Goal: Transaction & Acquisition: Purchase product/service

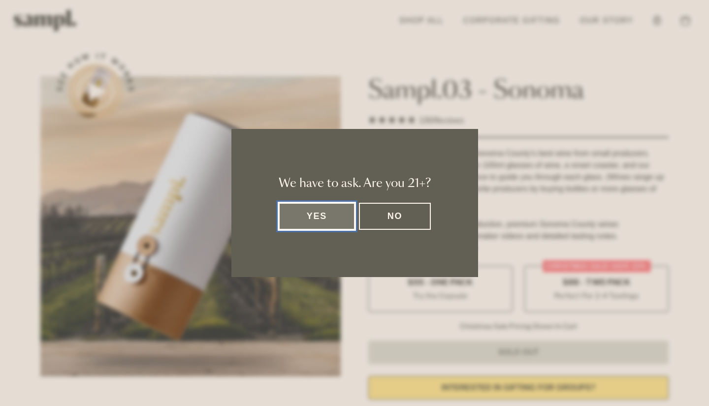
click at [316, 216] on button "Yes" at bounding box center [317, 216] width 77 height 27
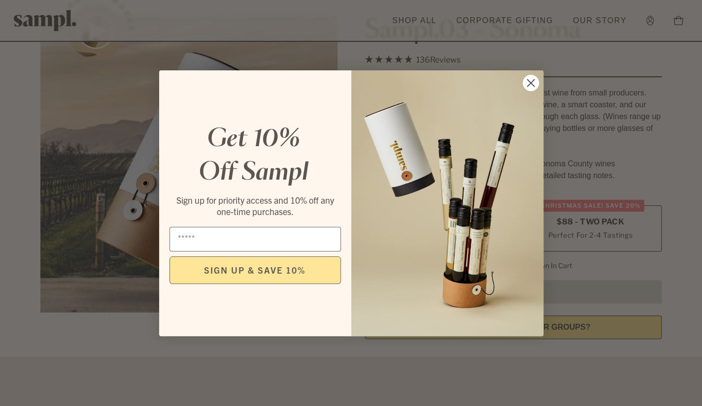
scroll to position [61, 0]
type input "**********"
click input "******" at bounding box center [0, 0] width 0 height 0
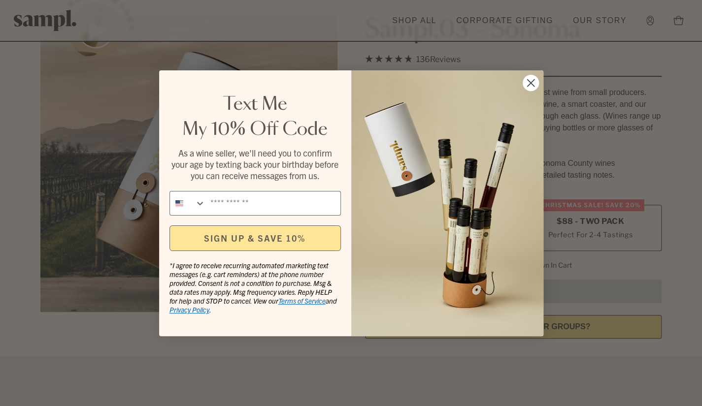
click at [317, 272] on em "*I agree to receive recurring automated marketing text messages (e.g. cart remi…" at bounding box center [250, 283] width 163 height 44
click at [249, 205] on input "Phone Number" at bounding box center [272, 204] width 135 height 24
type input "**********"
click at [254, 241] on button "SIGN UP & SAVE 10%" at bounding box center [254, 239] width 171 height 26
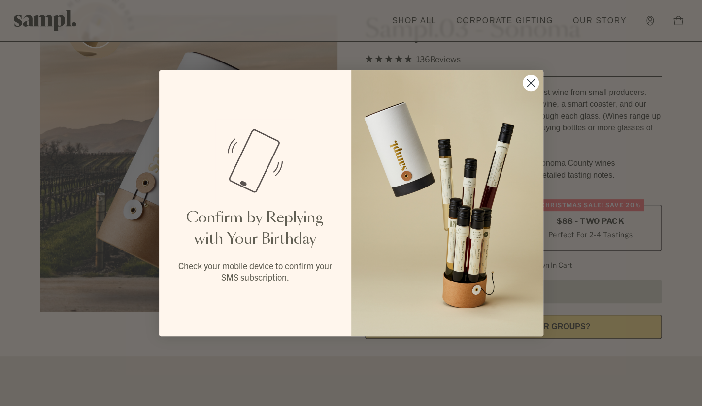
click at [532, 86] on circle "Close dialog" at bounding box center [530, 82] width 16 height 16
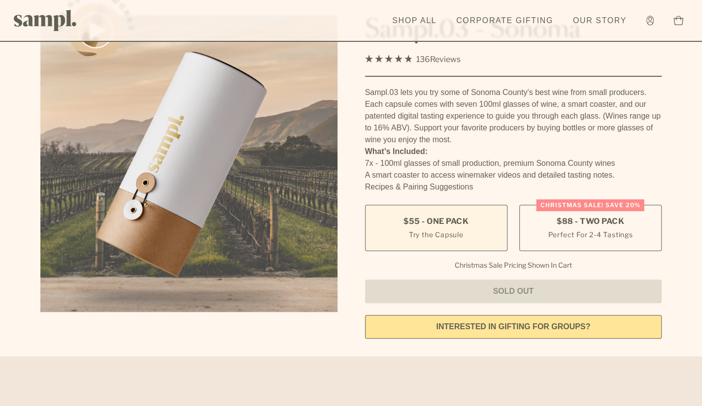
click at [462, 235] on small "Try the Capsule" at bounding box center [436, 234] width 55 height 10
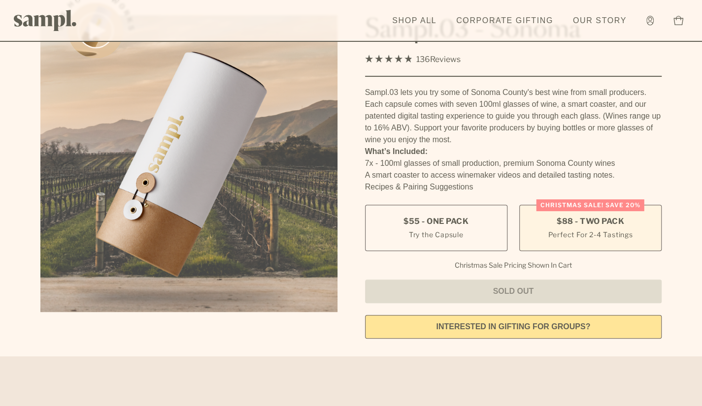
click at [542, 228] on label "Christmas SALE! Save 20% $88 - Two Pack Perfect For 2-4 Tastings" at bounding box center [590, 228] width 142 height 46
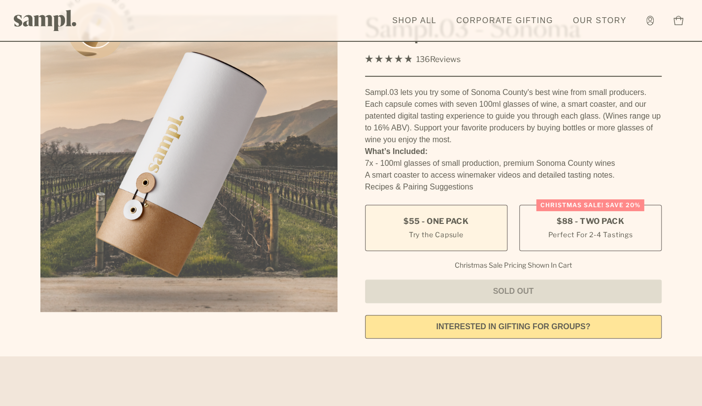
click at [482, 225] on label "$55 - One Pack Try the Capsule" at bounding box center [436, 228] width 142 height 46
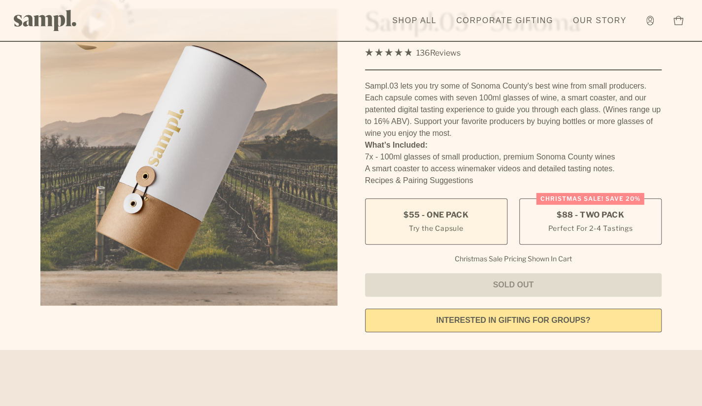
scroll to position [0, 0]
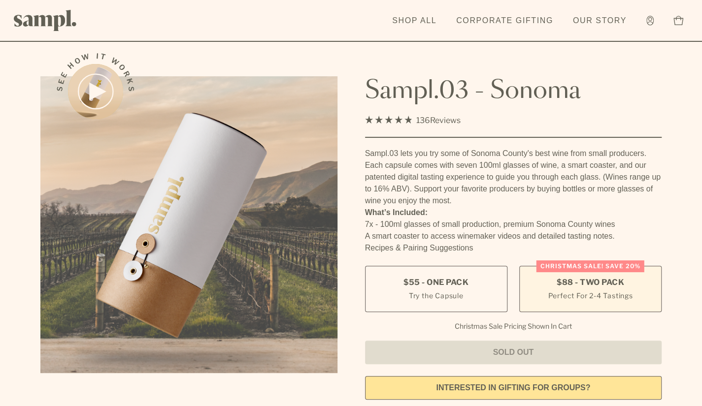
click at [576, 298] on small "Perfect For 2-4 Tastings" at bounding box center [590, 296] width 85 height 10
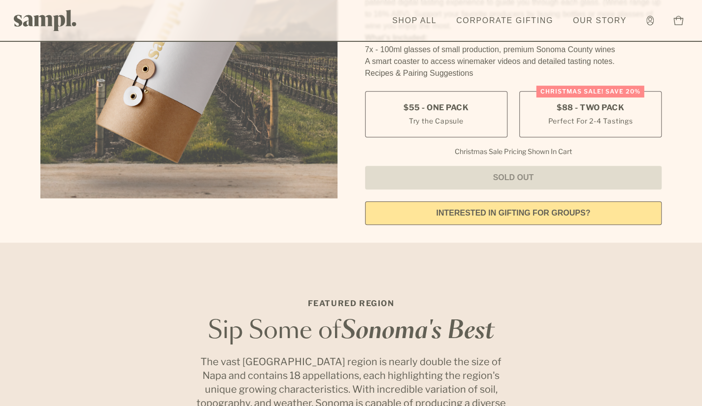
scroll to position [171, 0]
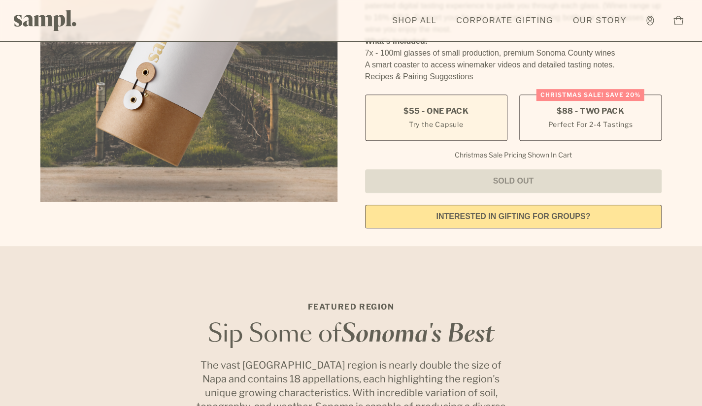
click at [441, 129] on small "Try the Capsule" at bounding box center [436, 124] width 55 height 10
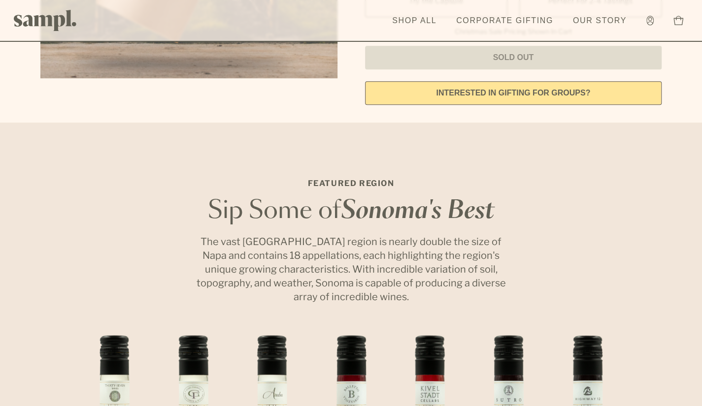
scroll to position [296, 0]
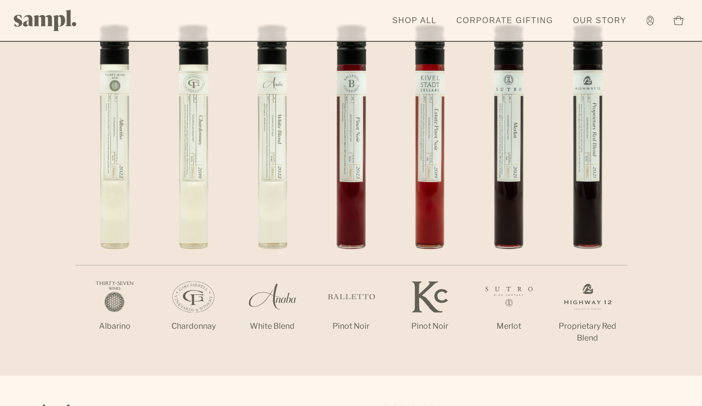
click at [353, 187] on img "4 / 7" at bounding box center [350, 137] width 35 height 225
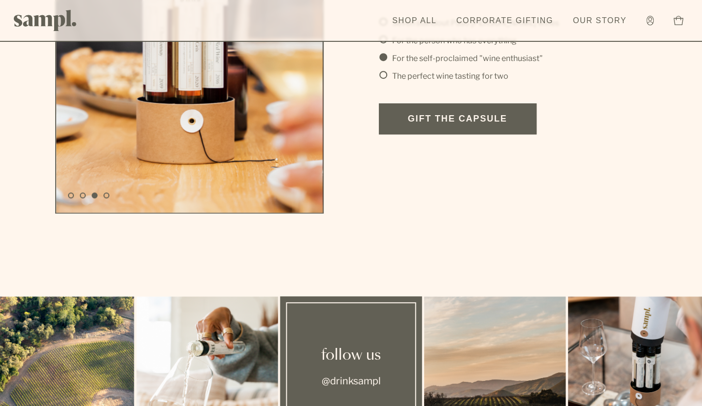
scroll to position [2397, 0]
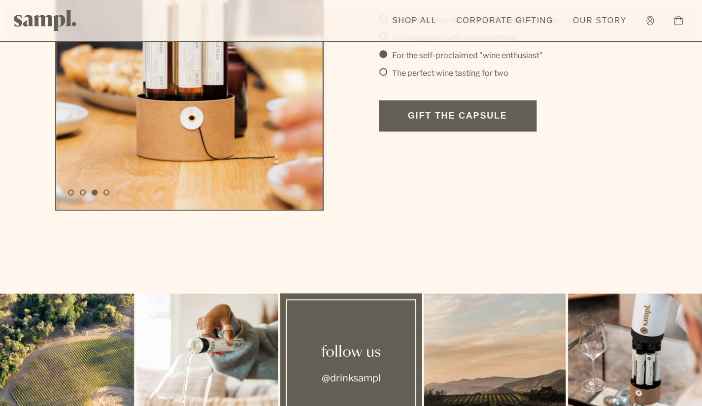
click at [440, 125] on link "Gift the Capsule" at bounding box center [458, 115] width 158 height 31
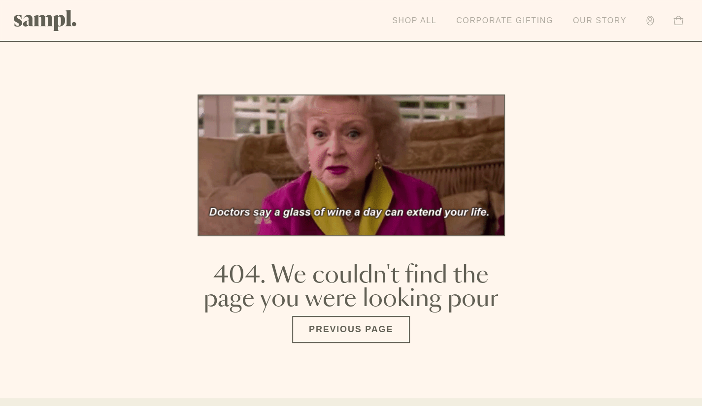
click at [403, 20] on link "Shop All" at bounding box center [414, 21] width 54 height 22
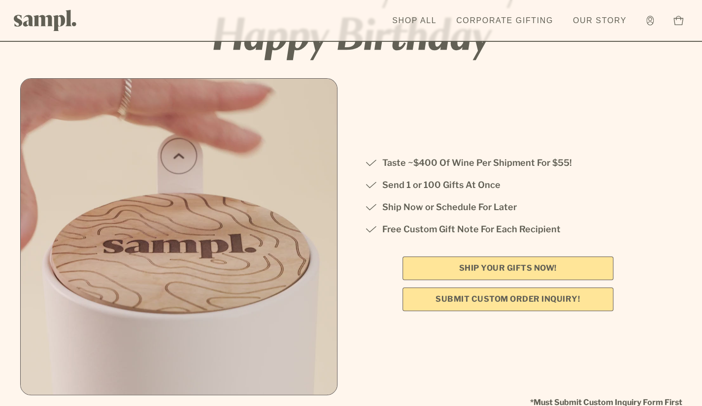
click at [513, 269] on link "SHIP YOUR GIFTS NOW!" at bounding box center [507, 269] width 211 height 24
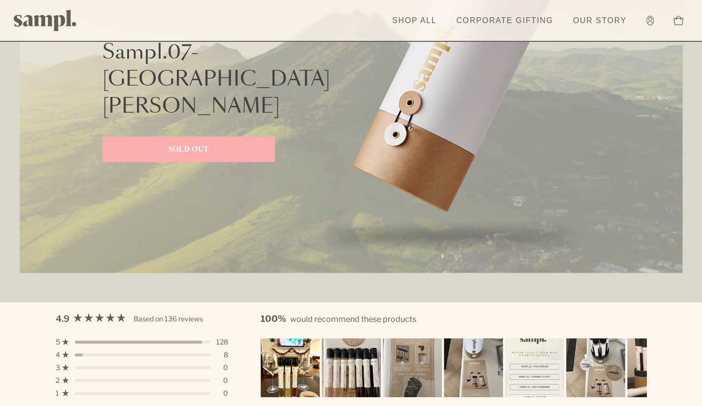
scroll to position [2516, 0]
